Goal: Navigation & Orientation: Understand site structure

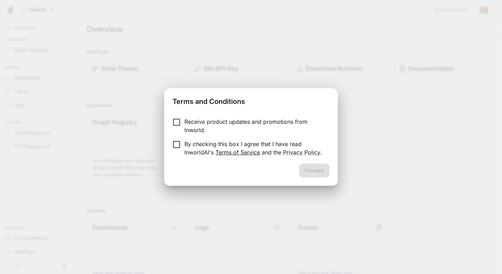
click at [233, 151] on link "Terms of Service" at bounding box center [237, 152] width 45 height 7
click at [278, 177] on div "Proceed" at bounding box center [251, 174] width 174 height 22
click at [306, 172] on div "Proceed" at bounding box center [251, 174] width 174 height 22
click at [304, 172] on button "Proceed" at bounding box center [314, 170] width 30 height 14
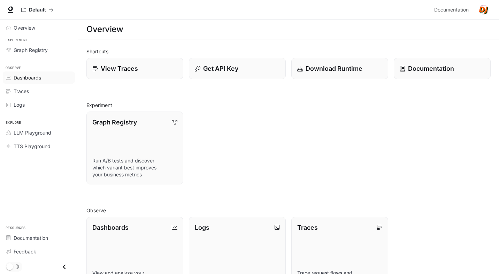
click at [22, 79] on span "Dashboards" at bounding box center [28, 77] width 28 height 7
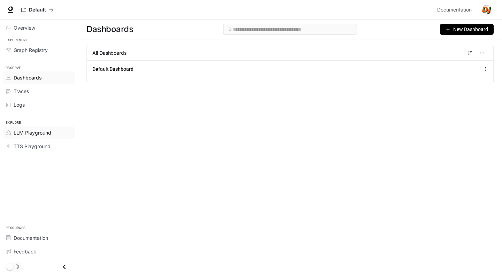
click at [38, 135] on span "LLM Playground" at bounding box center [33, 132] width 38 height 7
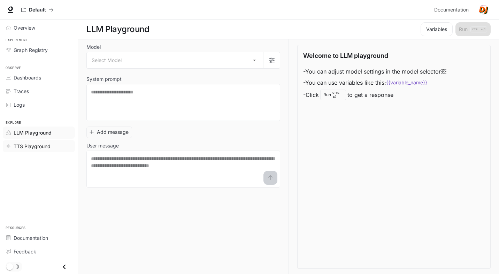
click at [40, 151] on link "TTS Playground" at bounding box center [39, 146] width 72 height 12
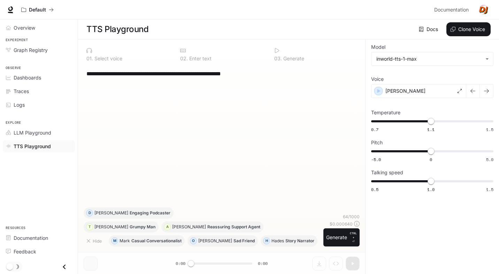
click at [20, 38] on span "Experiment" at bounding box center [39, 40] width 78 height 6
click at [22, 52] on span "Graph Registry" at bounding box center [31, 49] width 34 height 7
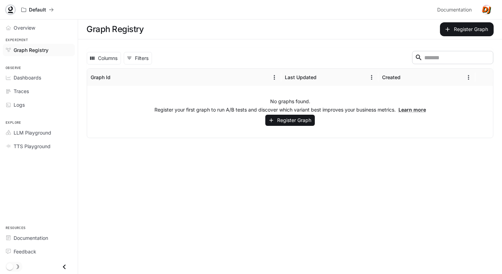
click at [10, 12] on icon at bounding box center [10, 12] width 5 height 1
